Goal: Information Seeking & Learning: Compare options

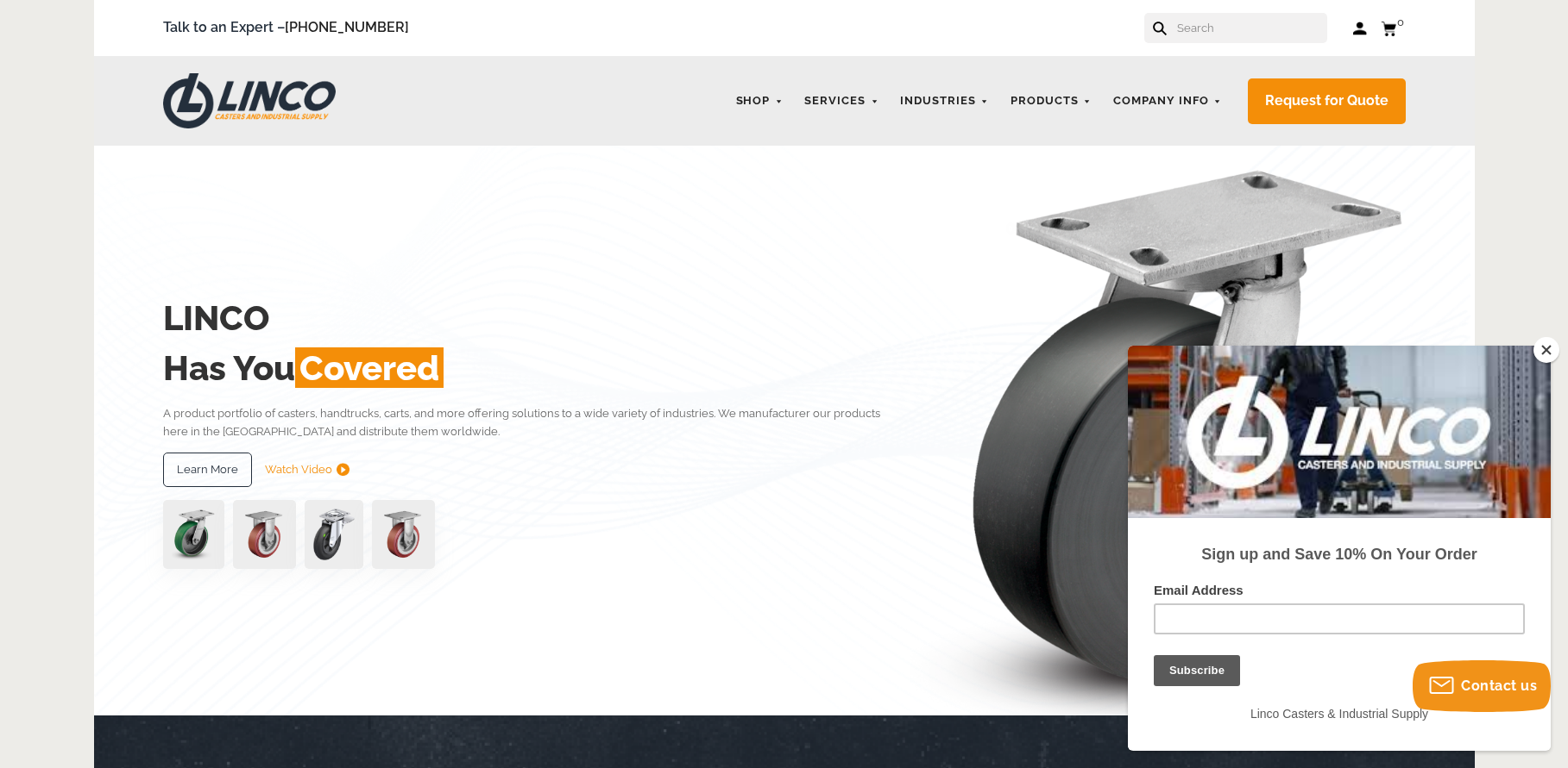
click at [1551, 351] on button "Close" at bounding box center [1546, 350] width 26 height 26
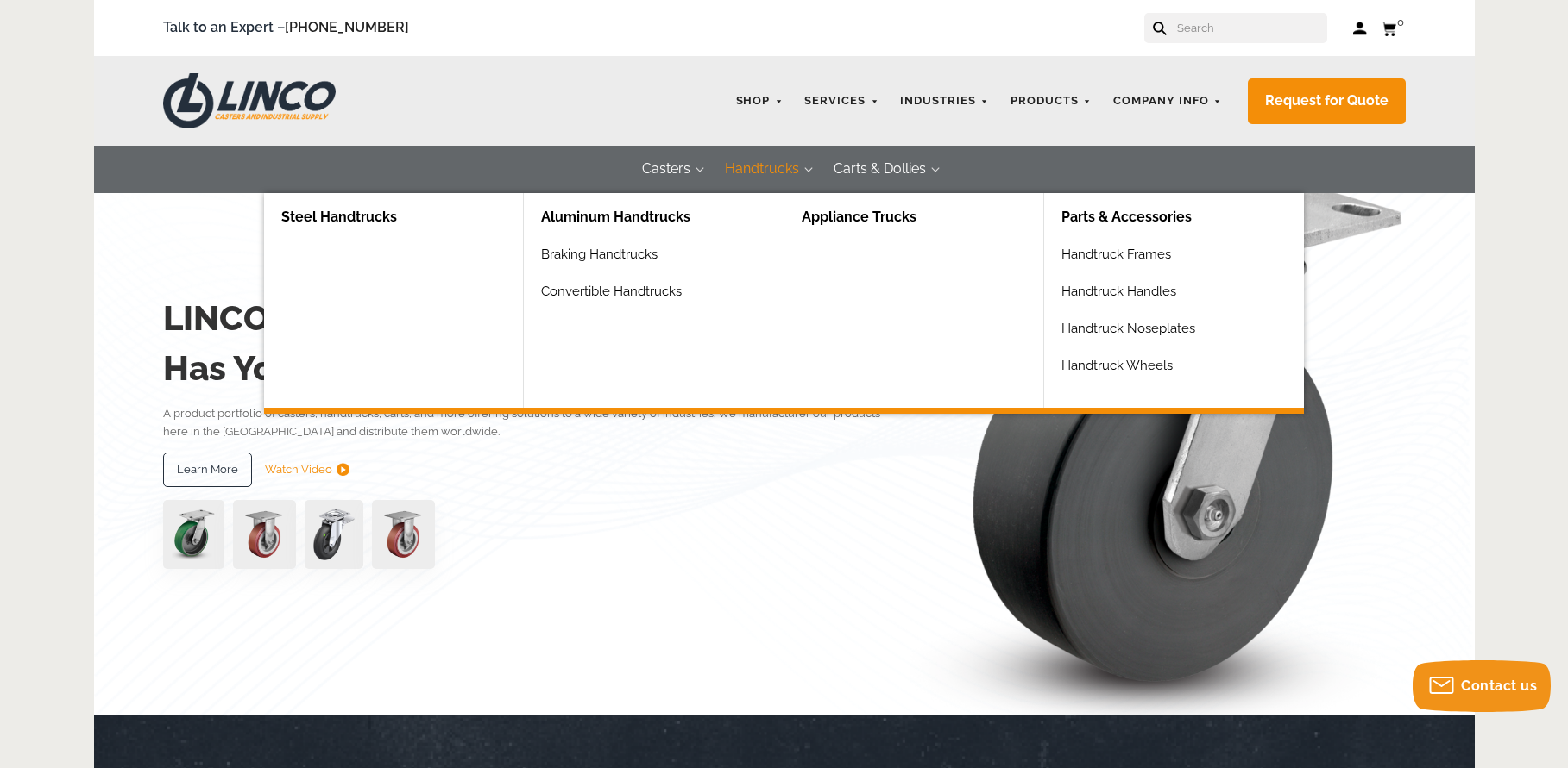
click at [760, 167] on button "Handtrucks" at bounding box center [762, 169] width 109 height 48
click at [761, 168] on button "Handtrucks" at bounding box center [762, 169] width 109 height 48
click at [805, 167] on button "Handtrucks" at bounding box center [762, 169] width 109 height 48
click at [651, 213] on link "Aluminum Handtrucks" at bounding box center [662, 218] width 242 height 49
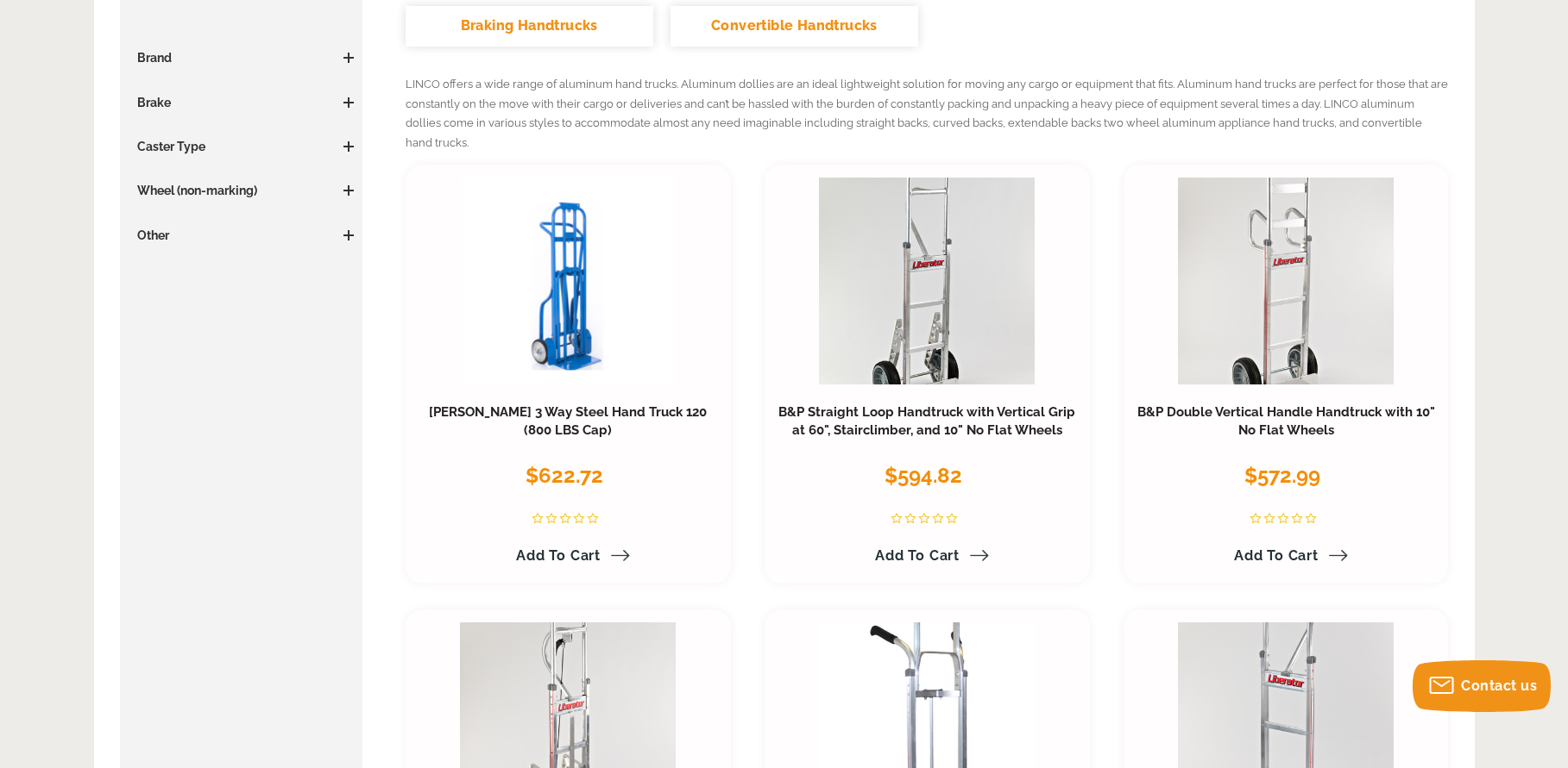
scroll to position [366, 0]
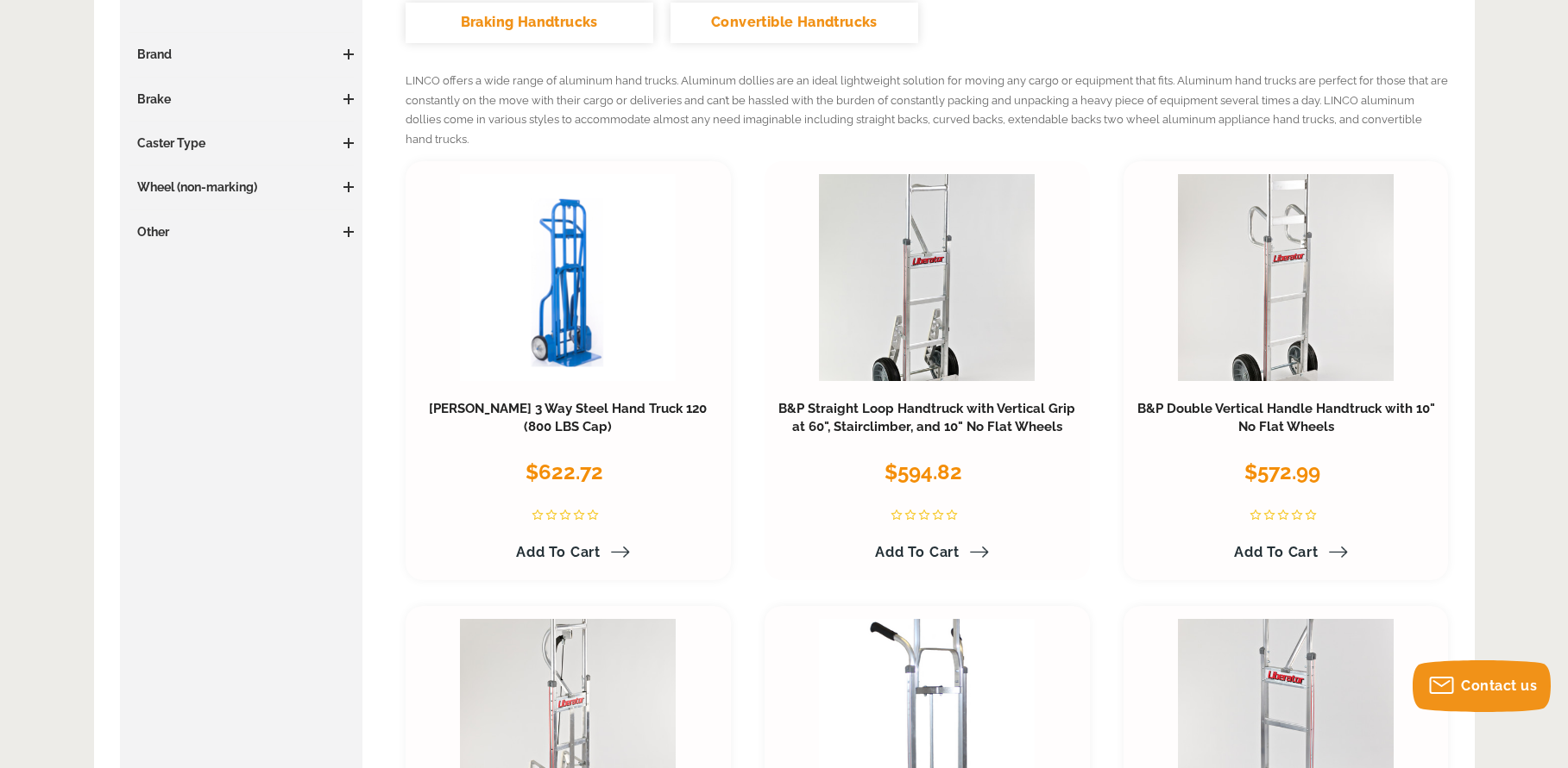
click at [929, 390] on div "B&P Straight Loop Handtruck with Vertical Grip at 60", Stairclimber, and 10" No…" at bounding box center [927, 479] width 299 height 178
click at [940, 401] on link "B&P Straight Loop Handtruck with Vertical Grip at 60", Stairclimber, and 10" No…" at bounding box center [927, 418] width 297 height 35
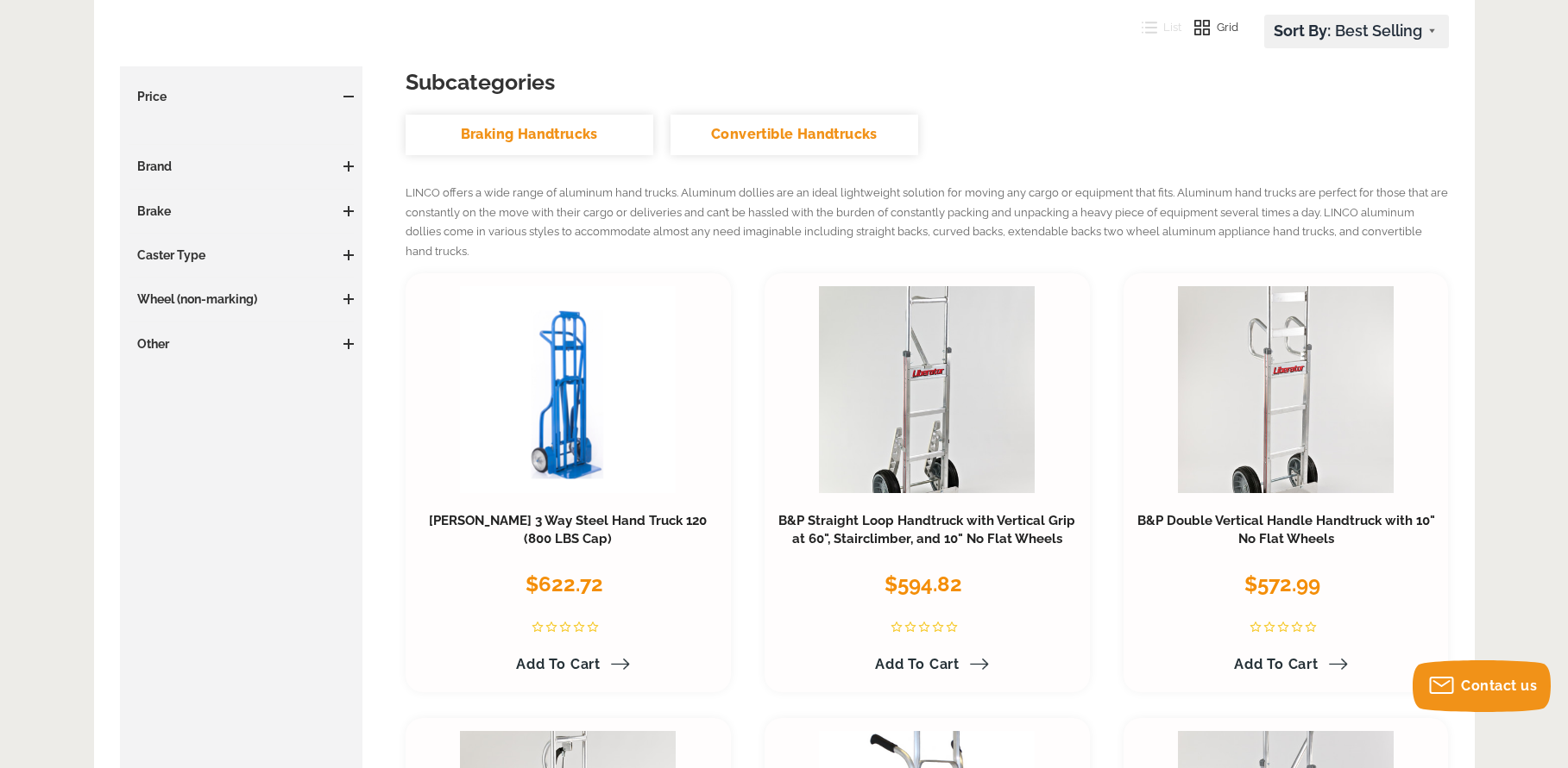
scroll to position [287, 0]
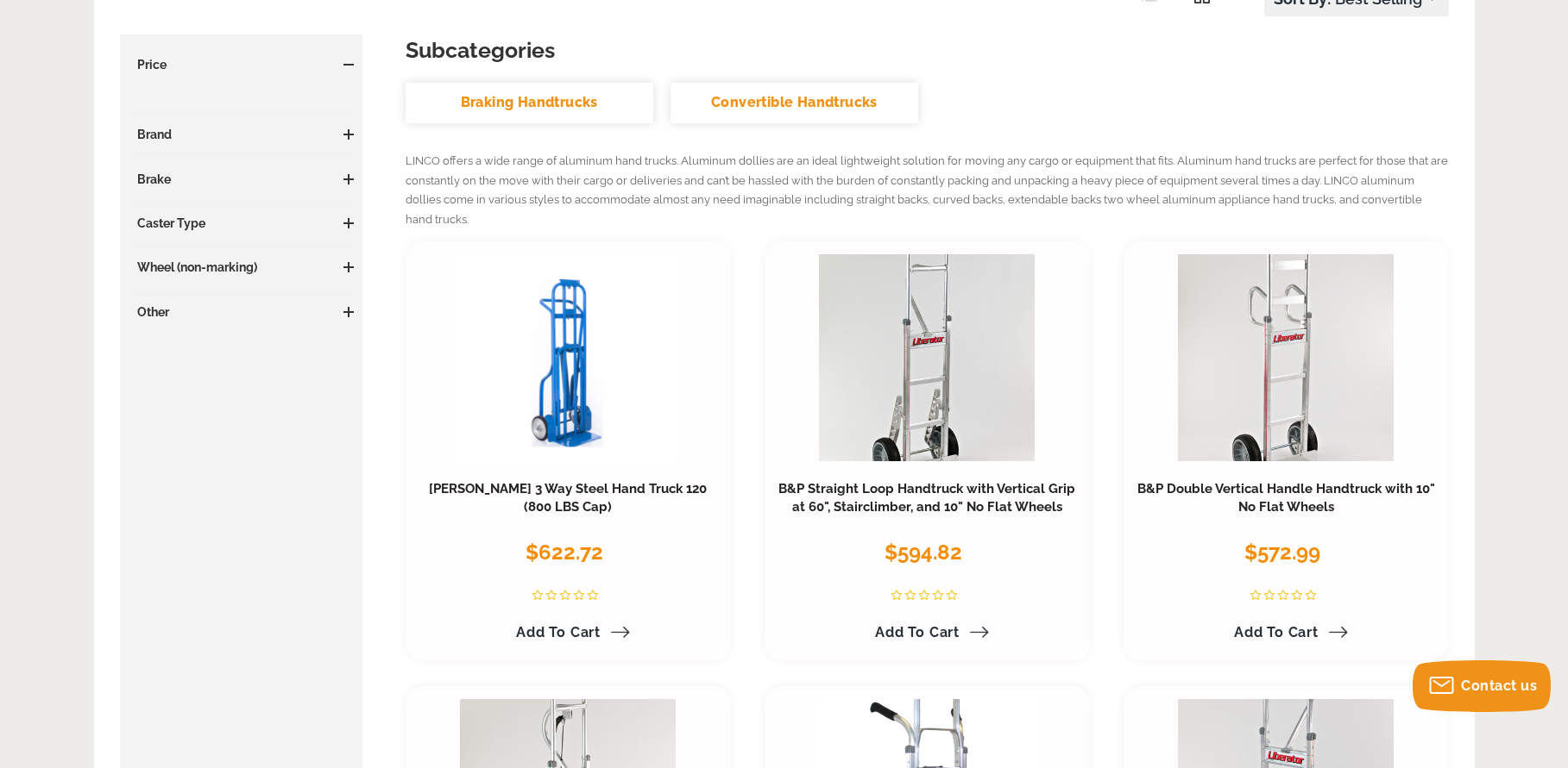
click at [349, 269] on span at bounding box center [349, 266] width 2 height 10
click at [350, 265] on span at bounding box center [348, 266] width 10 height 10
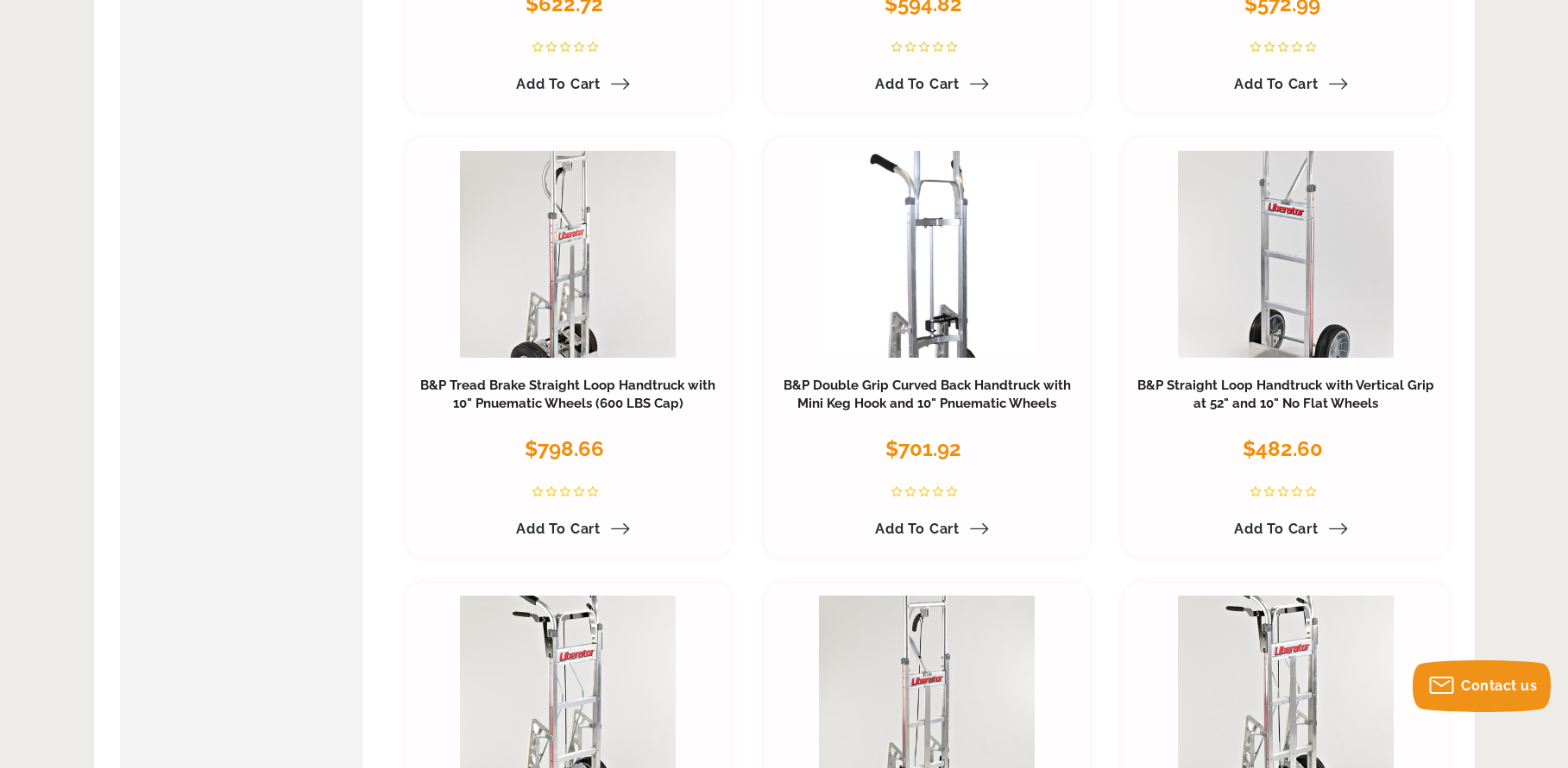
scroll to position [827, 0]
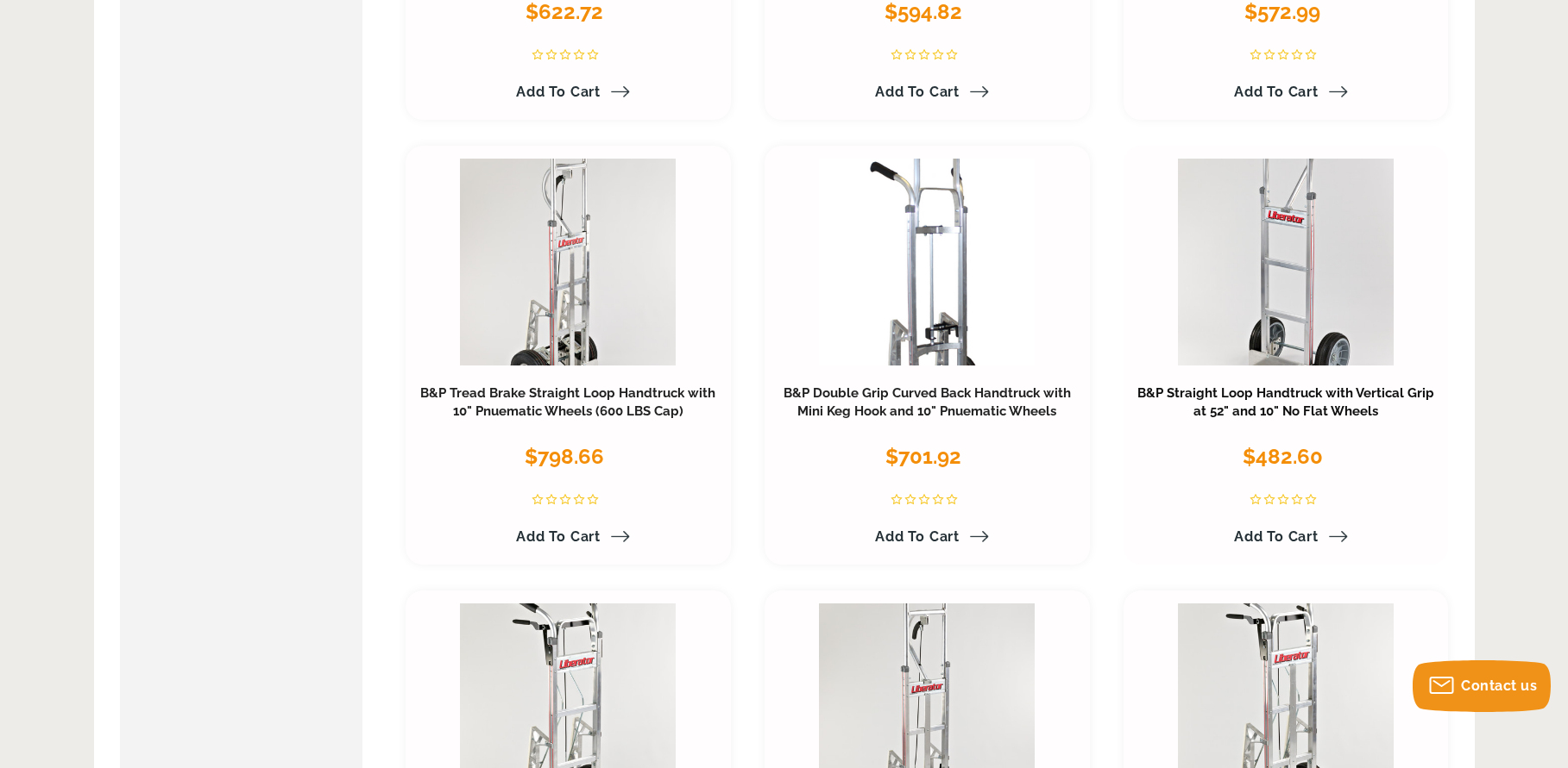
click at [1318, 385] on link "B&P Straight Loop Handtruck with Vertical Grip at 52" and 10" No Flat Wheels" at bounding box center [1286, 403] width 297 height 35
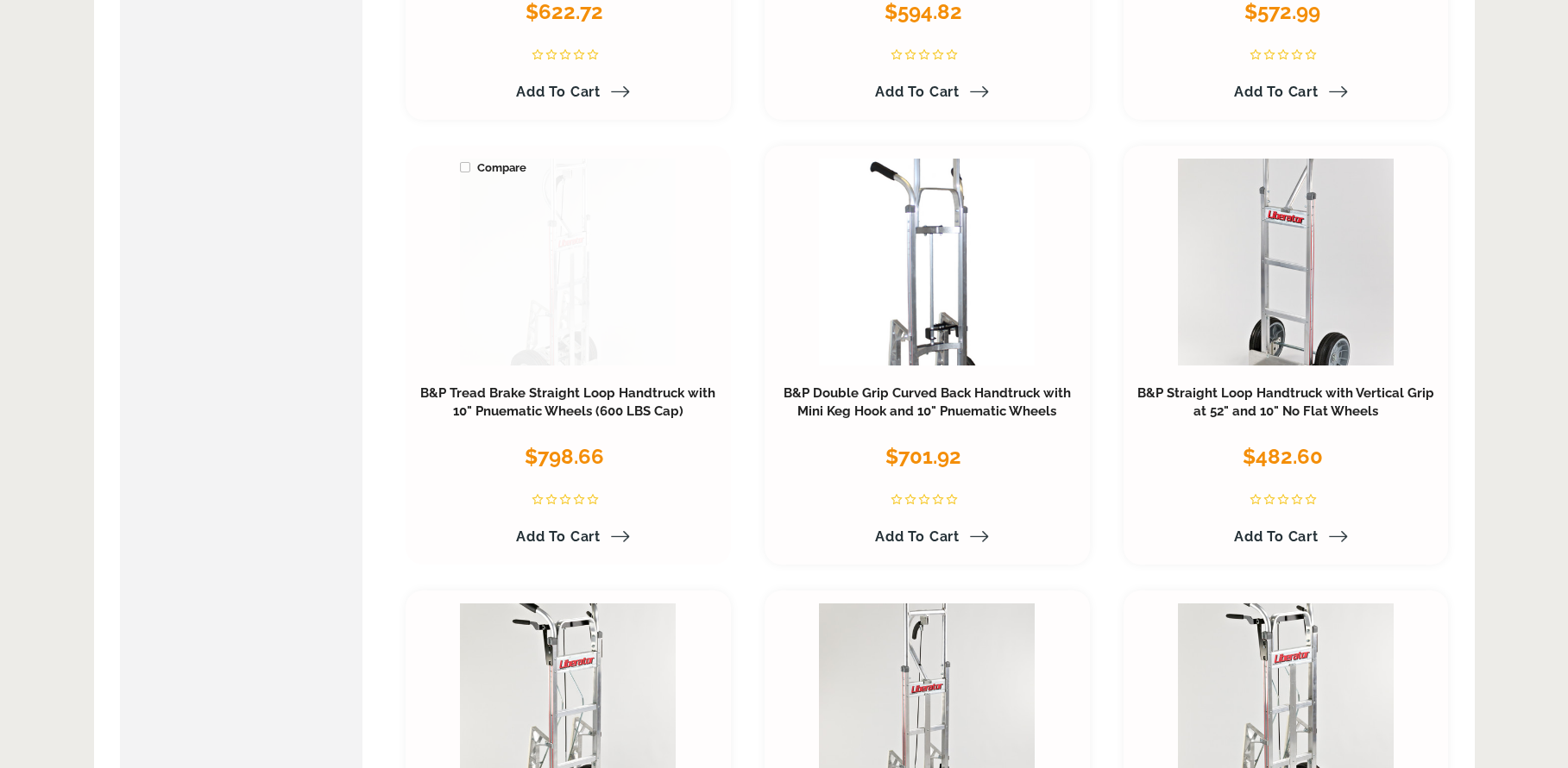
scroll to position [827, 0]
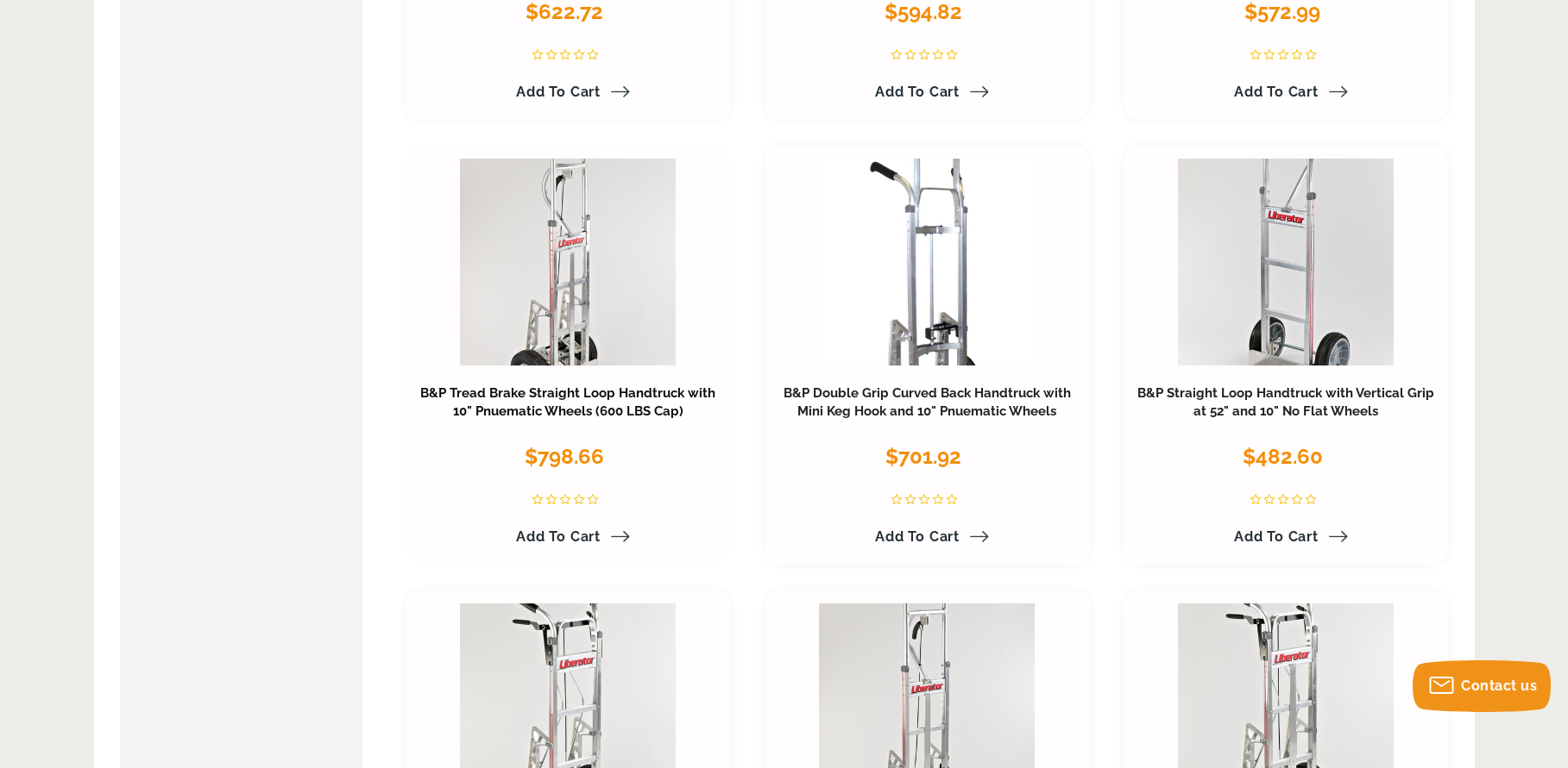
click at [566, 385] on link "B&P Tread Brake Straight Loop Handtruck with 10" Pnuematic Wheels (600 LBS Cap)" at bounding box center [568, 403] width 295 height 35
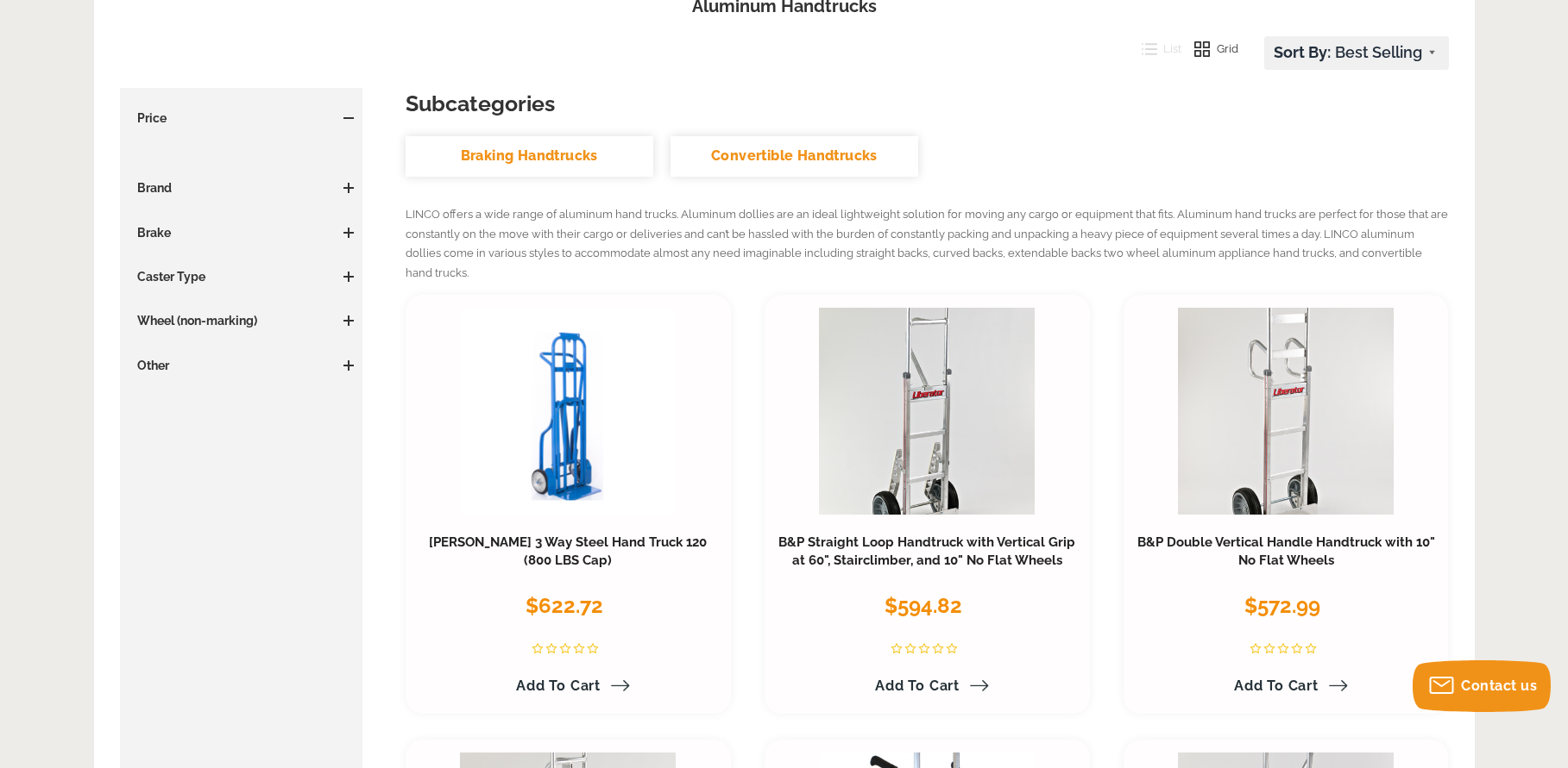
scroll to position [216, 0]
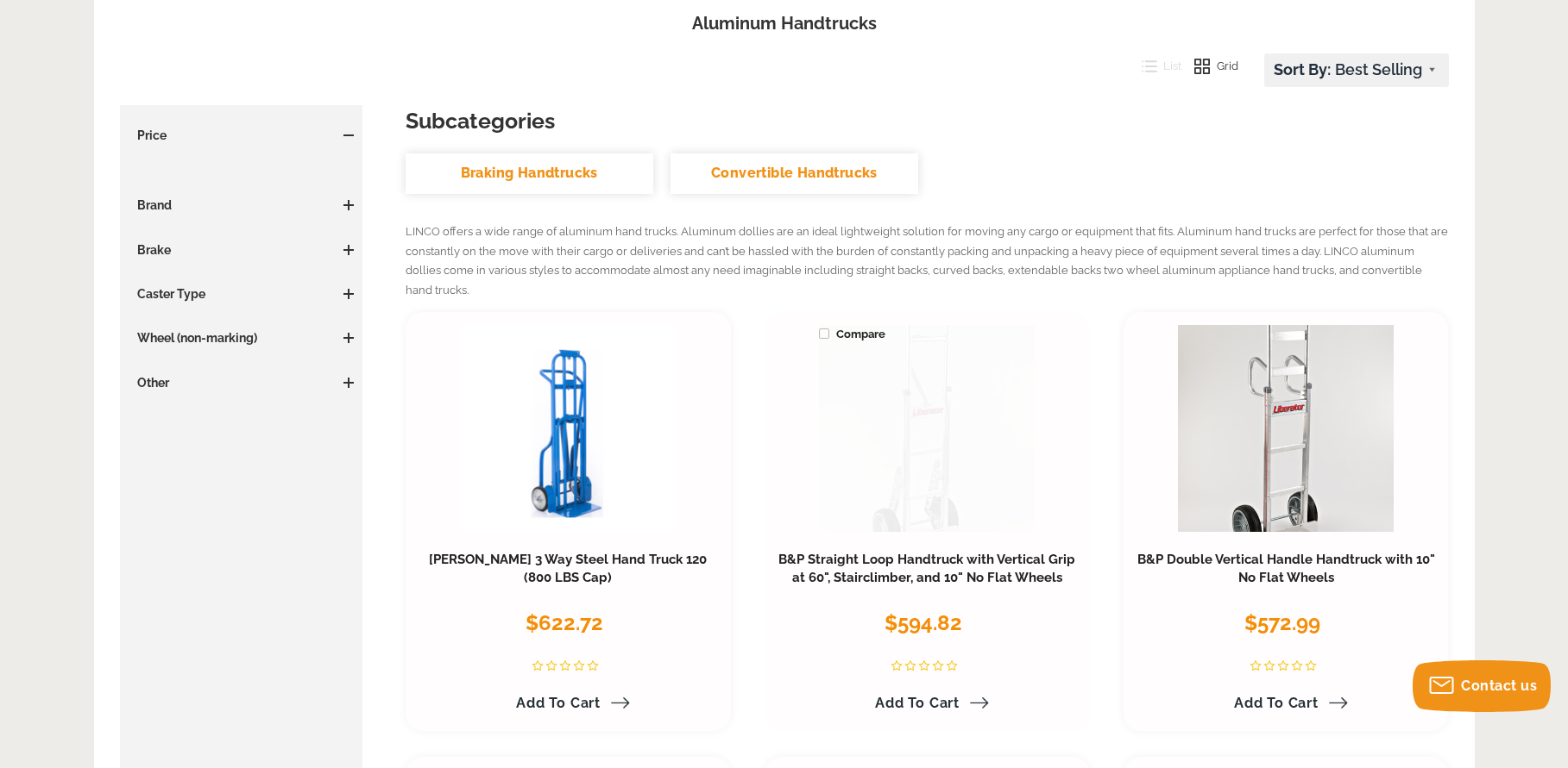
click at [999, 470] on link at bounding box center [927, 428] width 216 height 207
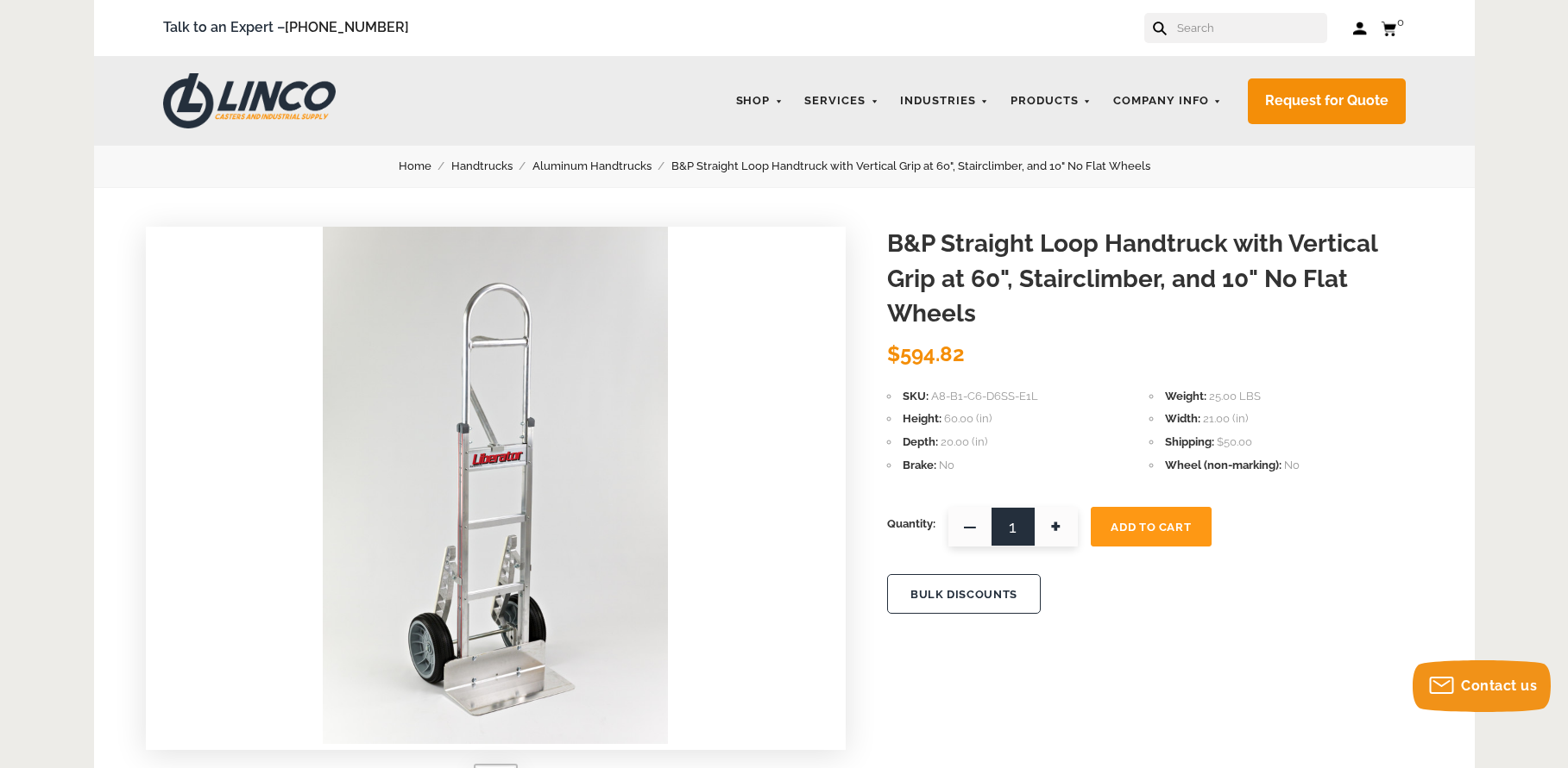
click at [448, 637] on img at bounding box center [495, 485] width 345 height 517
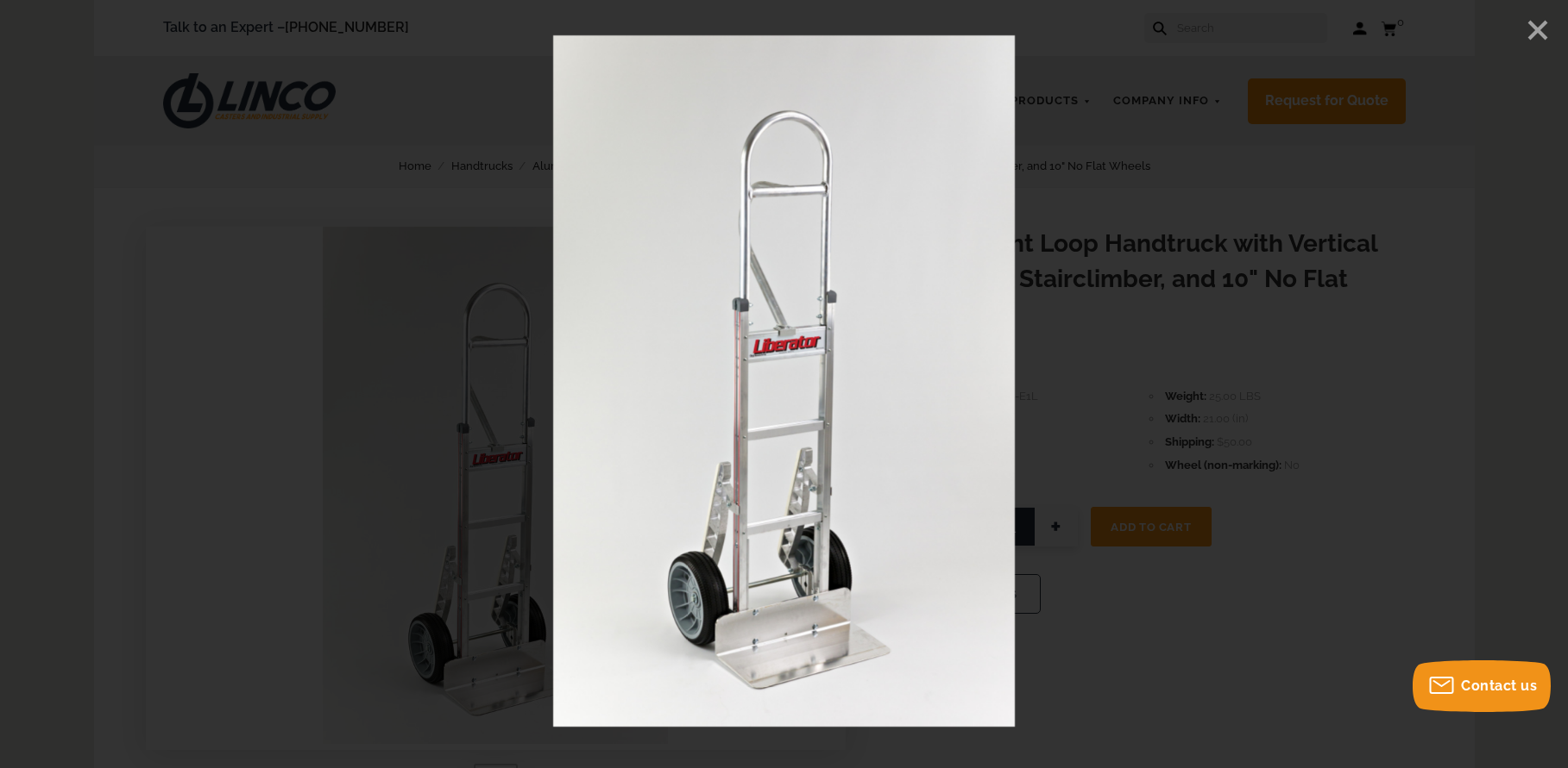
click at [704, 600] on img at bounding box center [784, 382] width 462 height 692
click at [1536, 31] on line "Close" at bounding box center [1537, 30] width 17 height 17
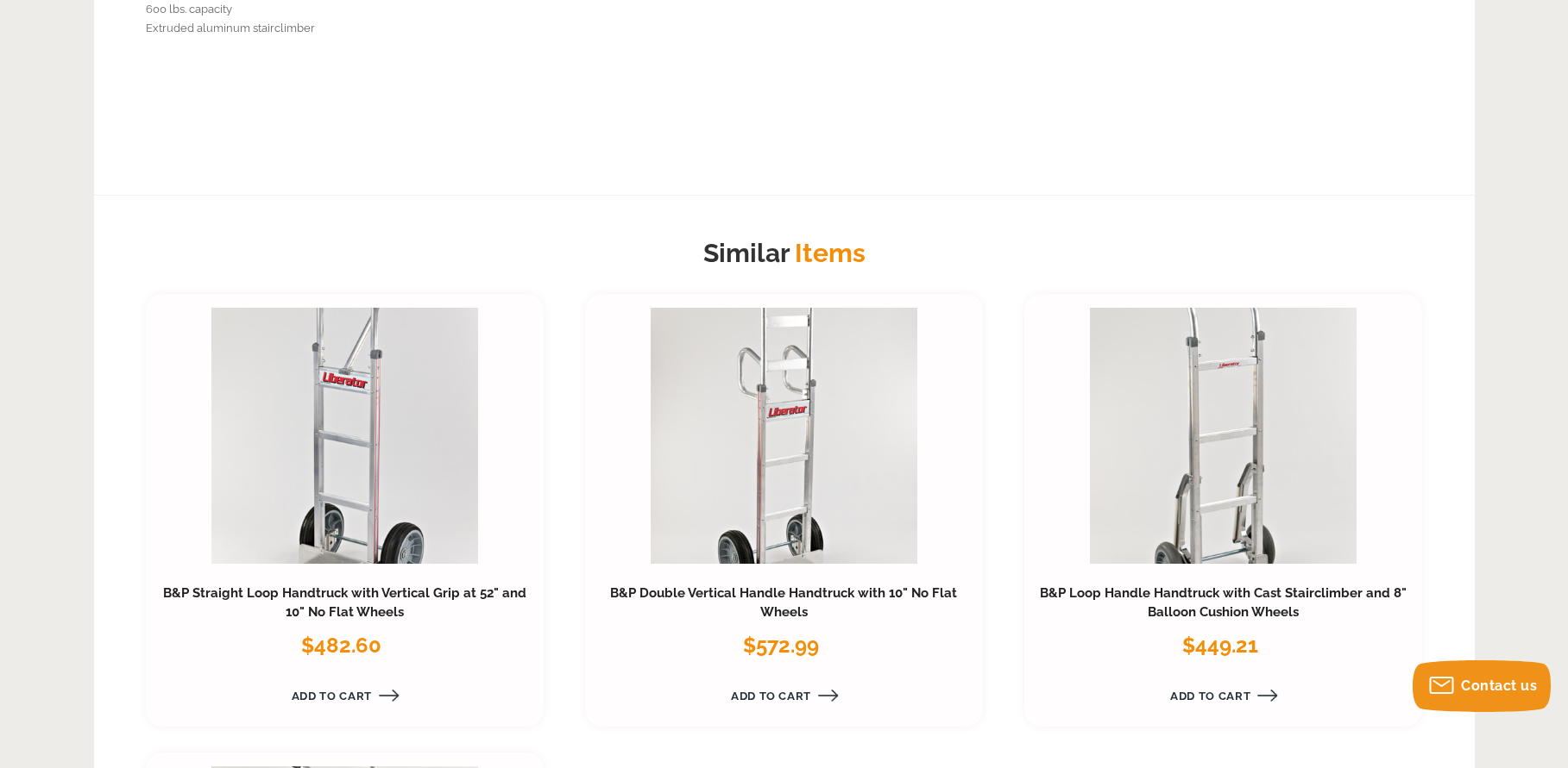
scroll to position [1428, 0]
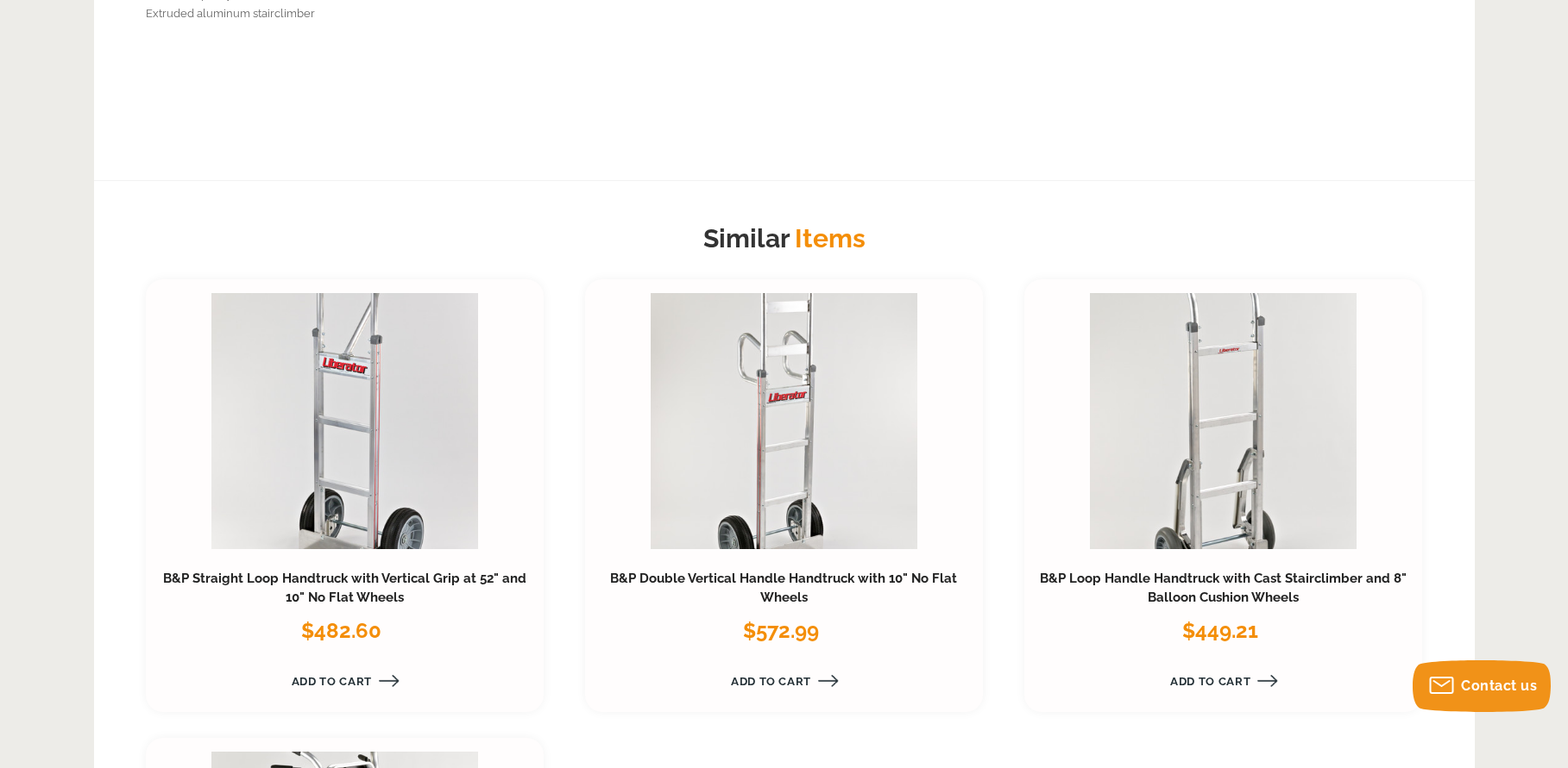
click at [1202, 563] on div "B&P Loop Handle Handtruck with Cast Stairclimber and 8" Balloon Cushion Wheels …" at bounding box center [1223, 496] width 398 height 434
click at [1221, 525] on link at bounding box center [1223, 421] width 267 height 256
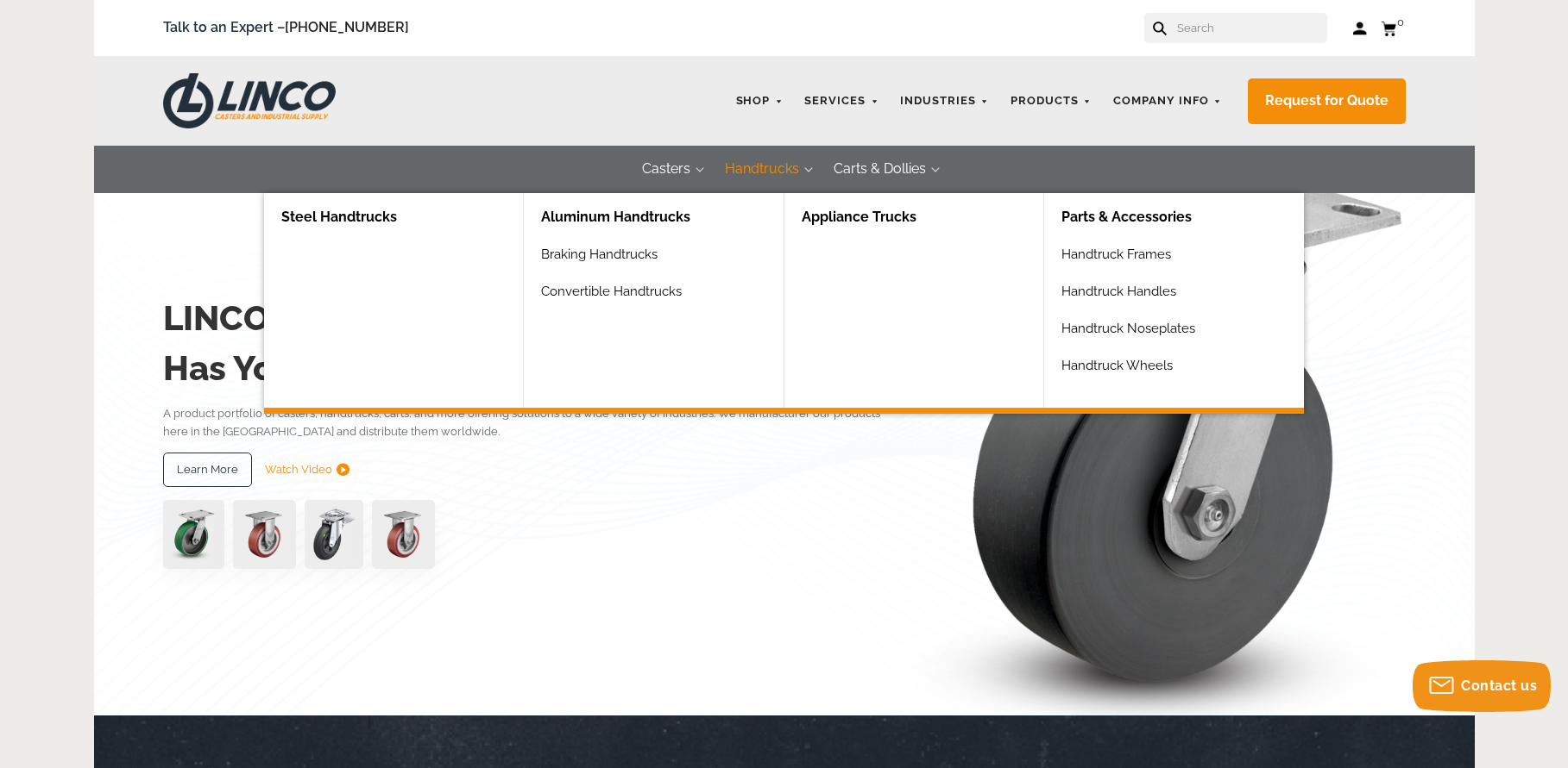
click at [647, 216] on link "Aluminum Handtrucks" at bounding box center [662, 218] width 242 height 49
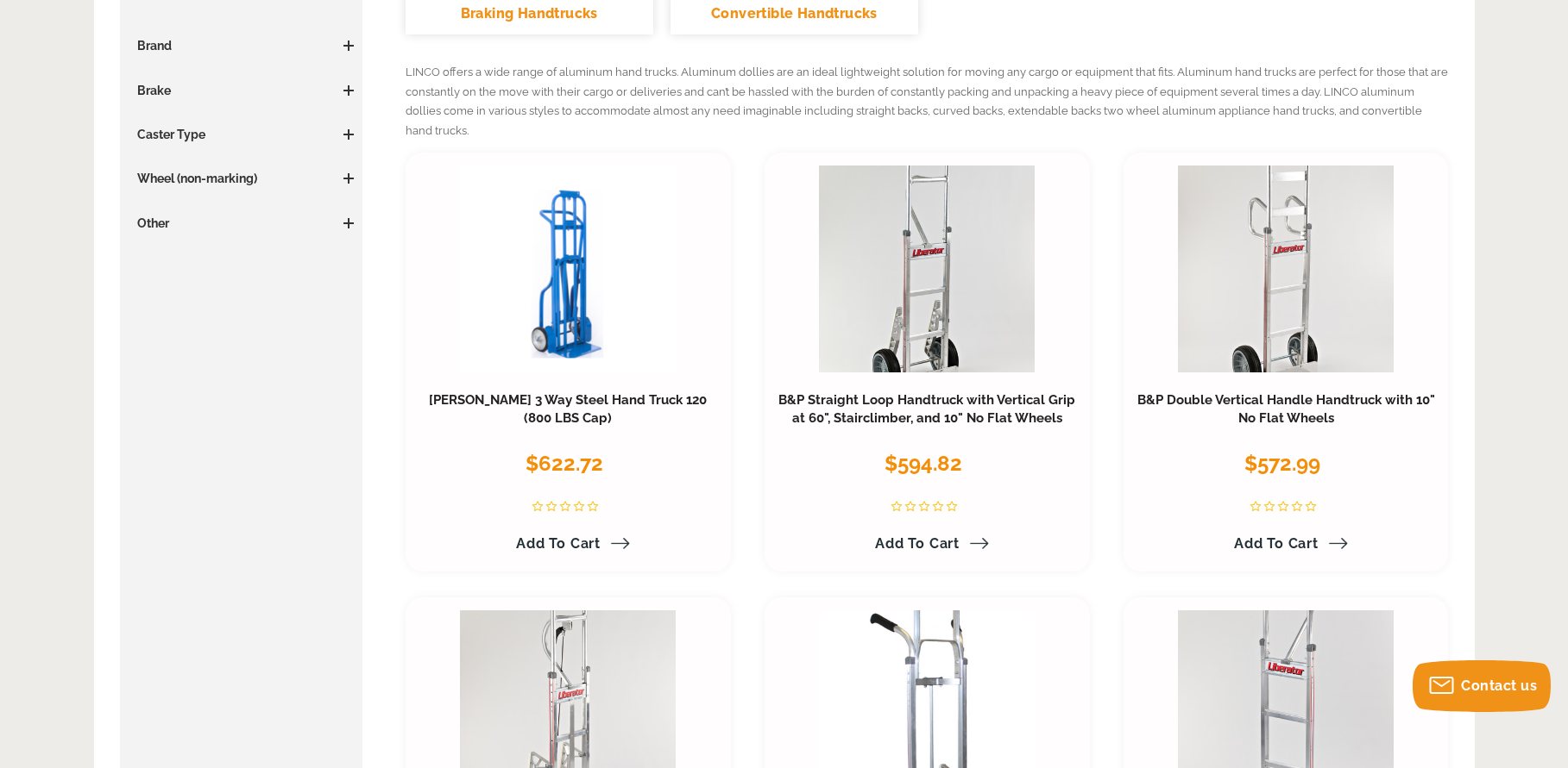
scroll to position [383, 0]
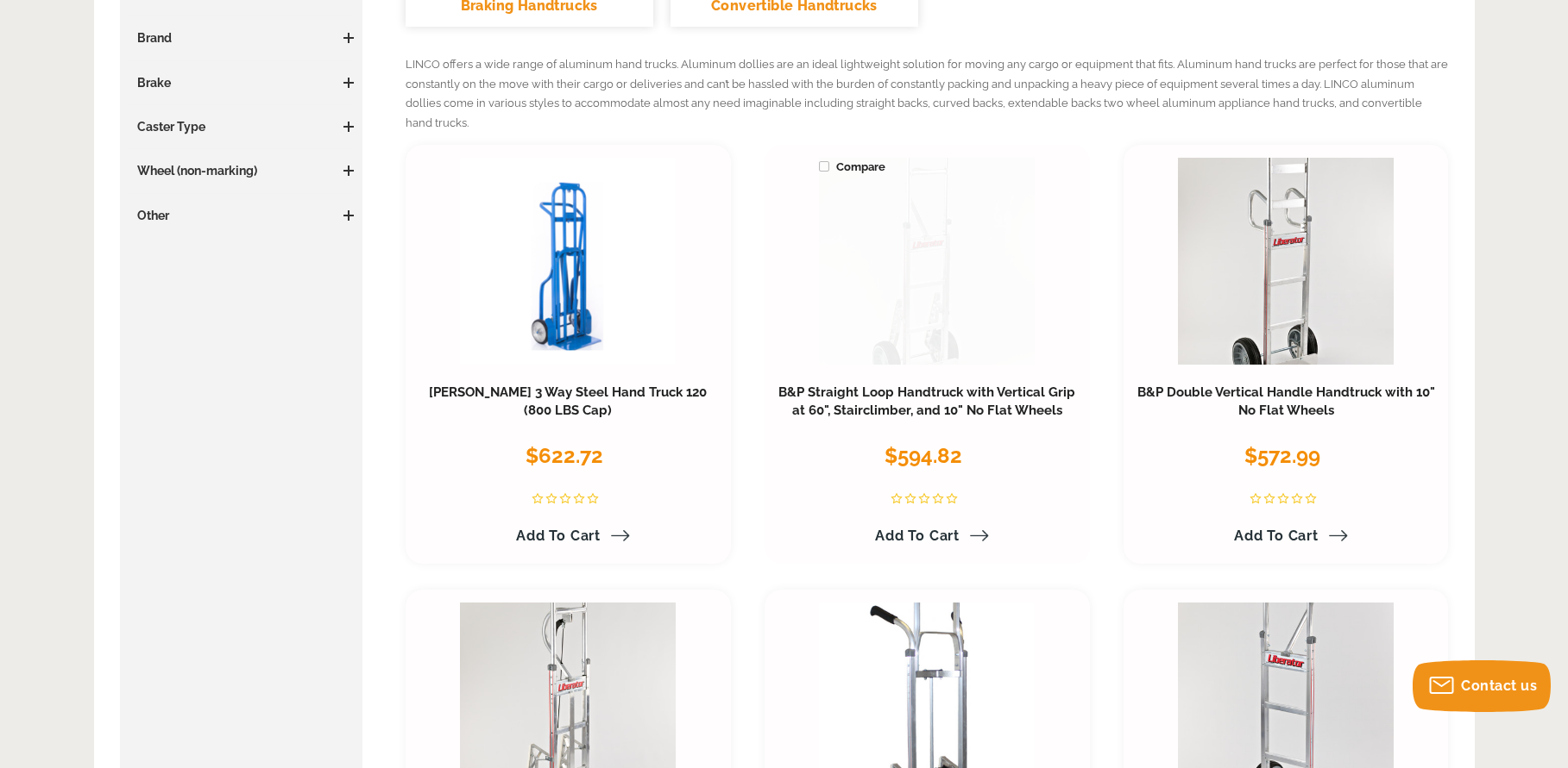
click at [926, 341] on link at bounding box center [927, 261] width 216 height 207
